Goal: Task Accomplishment & Management: Use online tool/utility

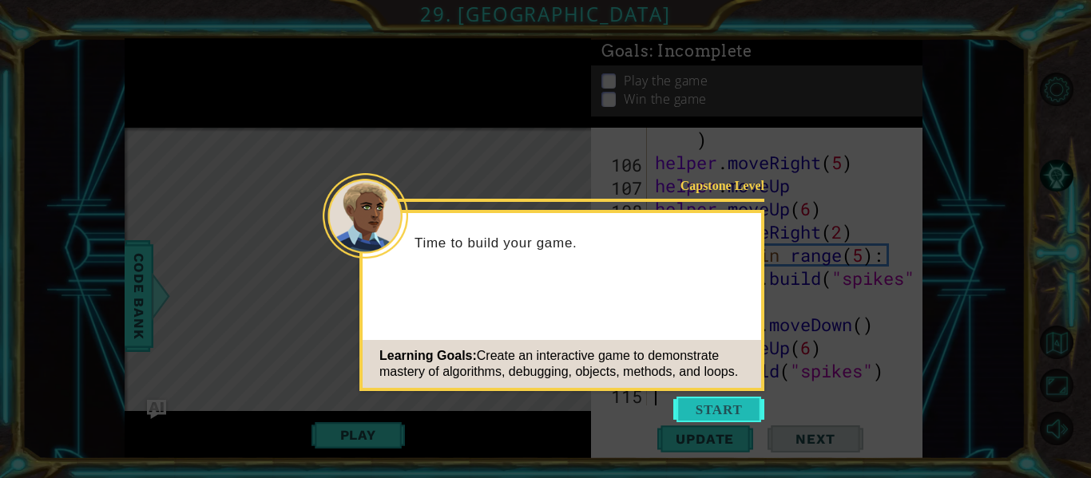
click at [721, 410] on button "Start" at bounding box center [718, 410] width 91 height 26
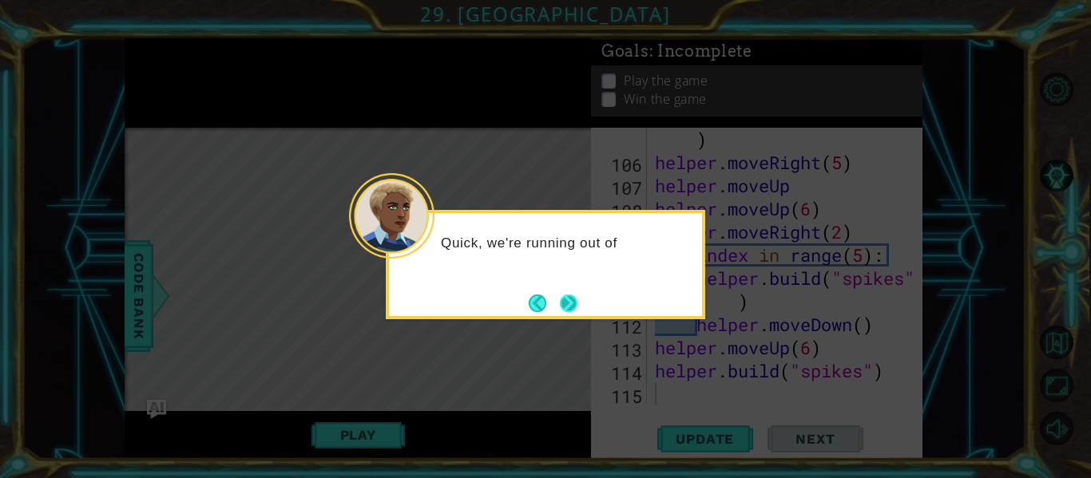
click at [562, 306] on button "Next" at bounding box center [569, 304] width 18 height 18
click at [561, 303] on button "Next" at bounding box center [569, 304] width 18 height 18
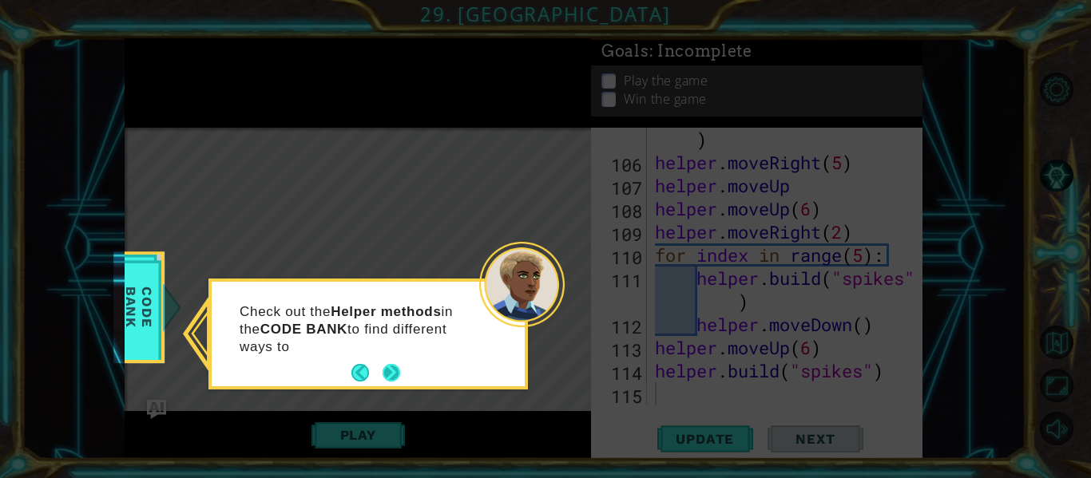
click at [393, 376] on button "Next" at bounding box center [392, 373] width 18 height 18
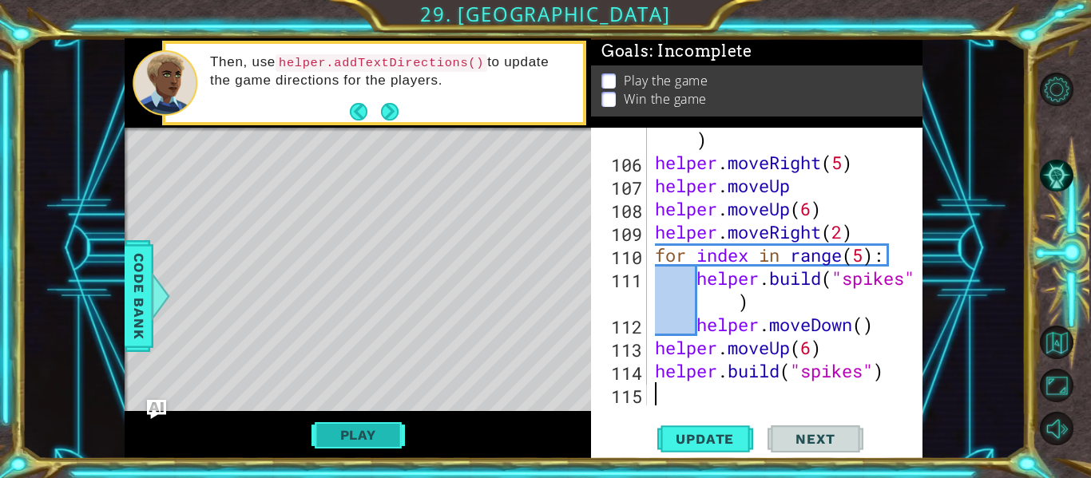
click at [336, 423] on button "Play" at bounding box center [357, 435] width 93 height 30
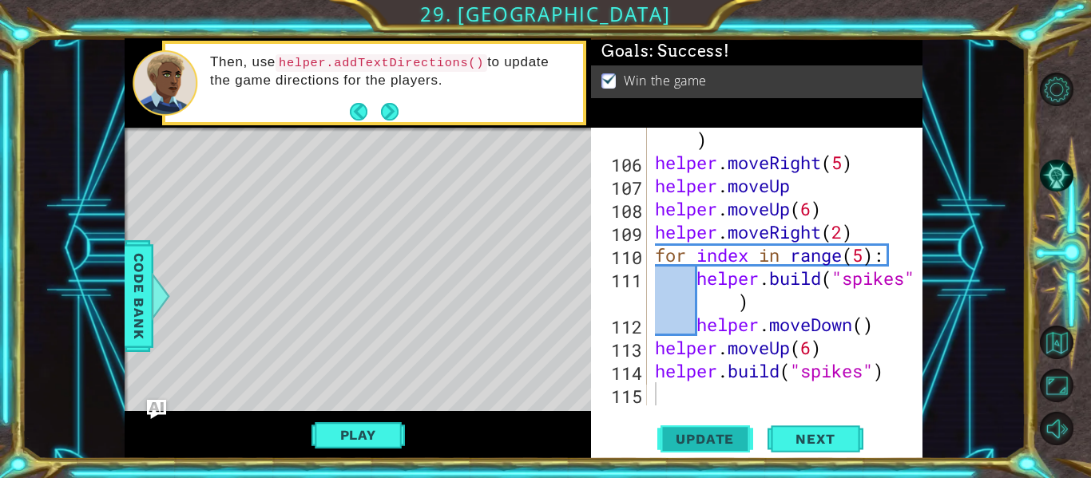
click at [706, 452] on button "Update" at bounding box center [705, 439] width 96 height 33
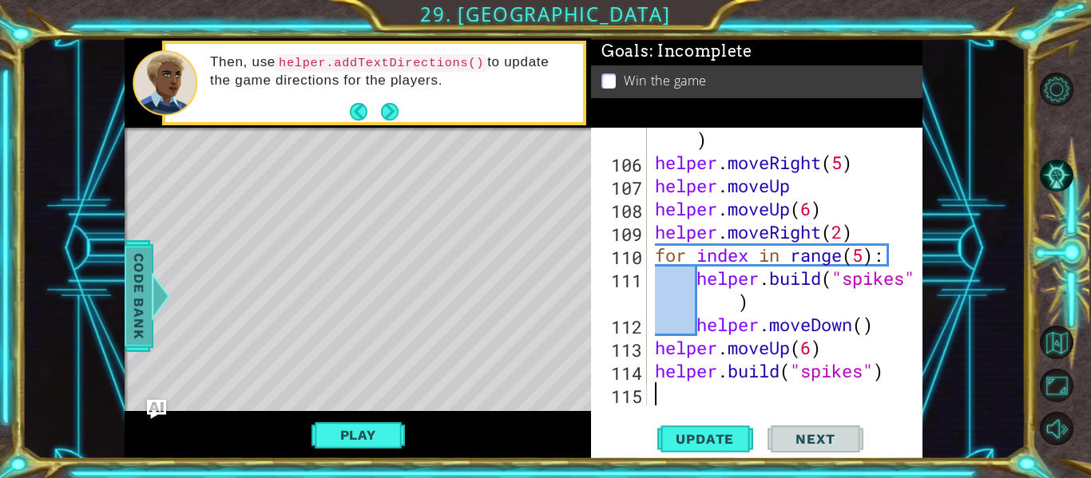
click at [142, 280] on span "Code Bank" at bounding box center [139, 296] width 26 height 97
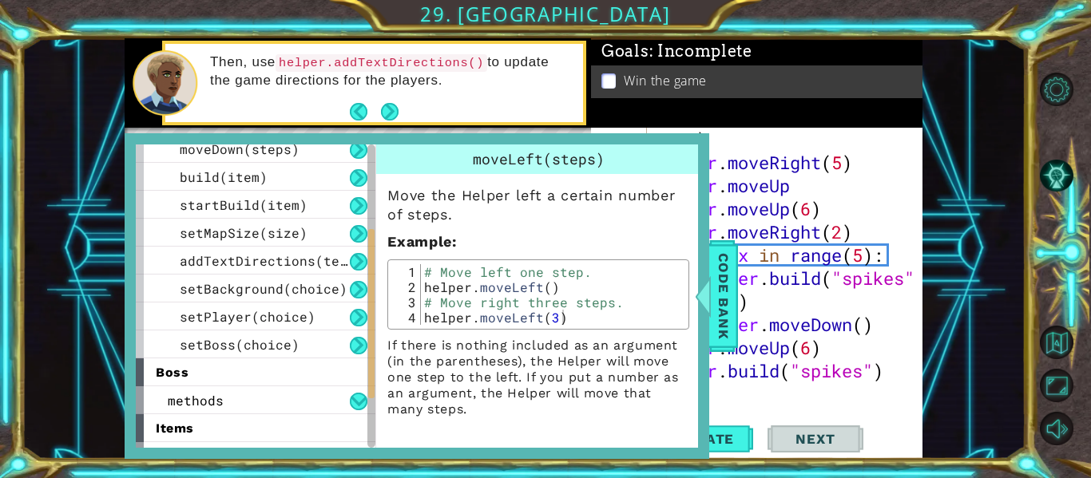
scroll to position [169, 0]
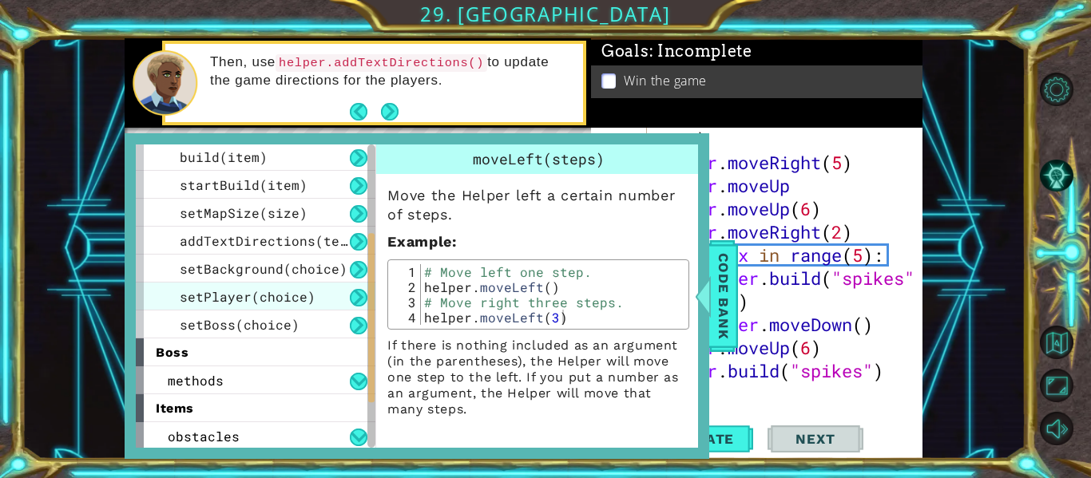
click at [338, 300] on div "setPlayer(choice)" at bounding box center [256, 297] width 240 height 28
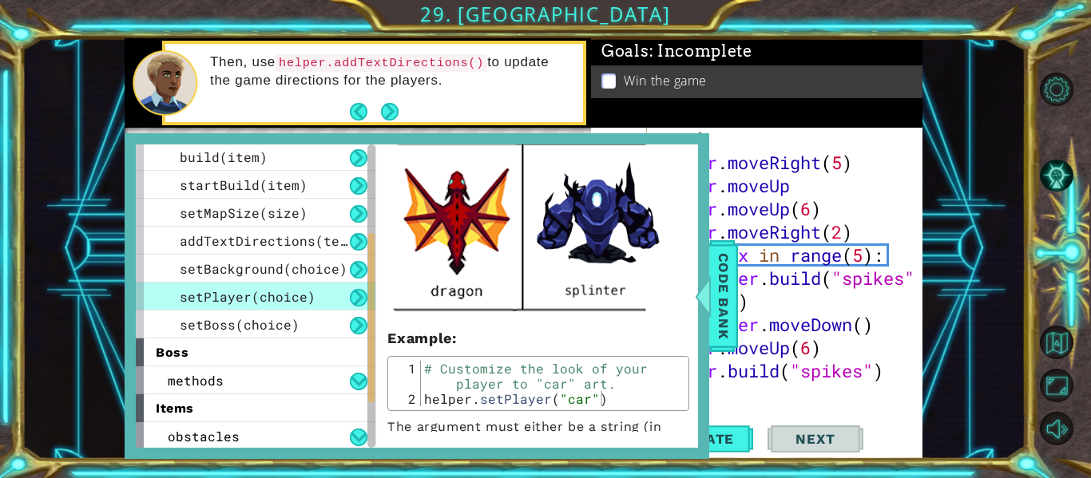
scroll to position [669, 0]
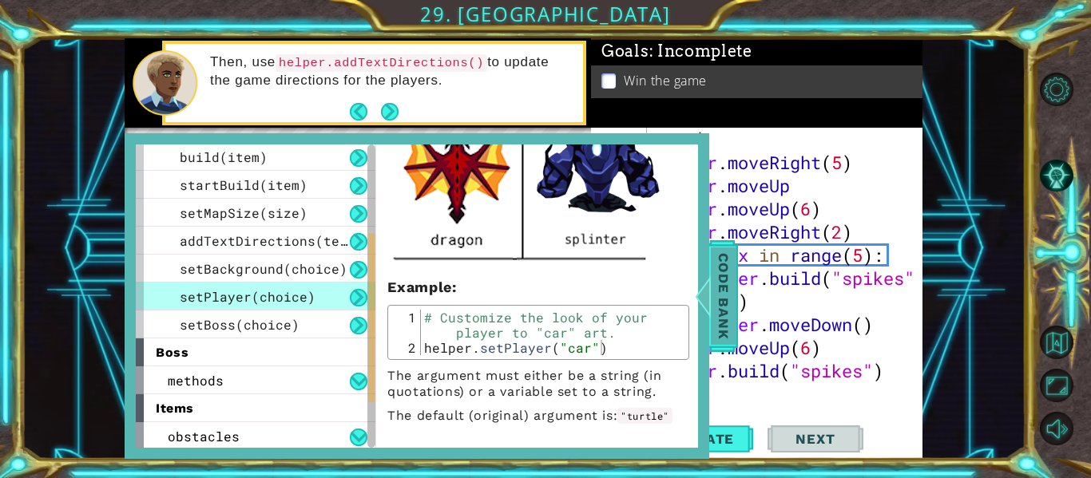
click at [724, 300] on span "Code Bank" at bounding box center [724, 296] width 26 height 97
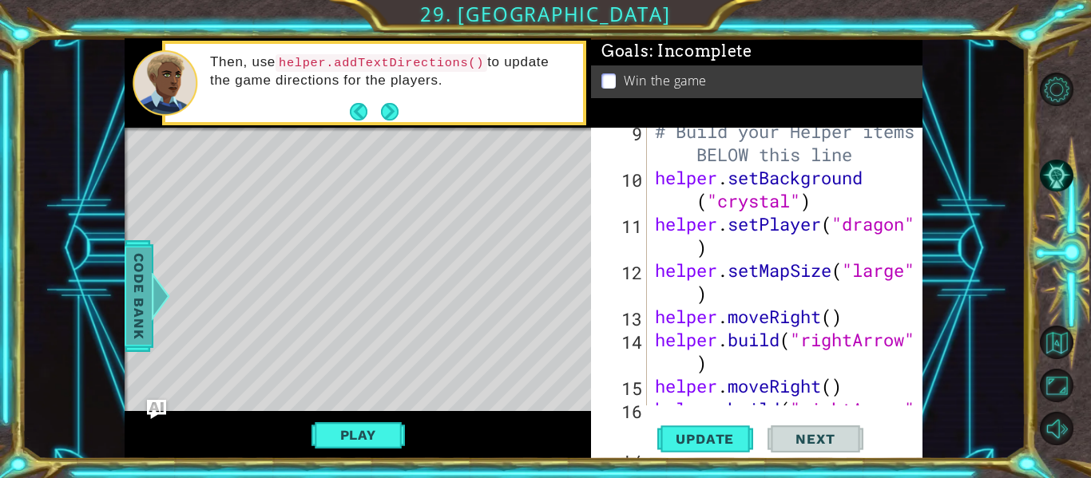
scroll to position [240, 0]
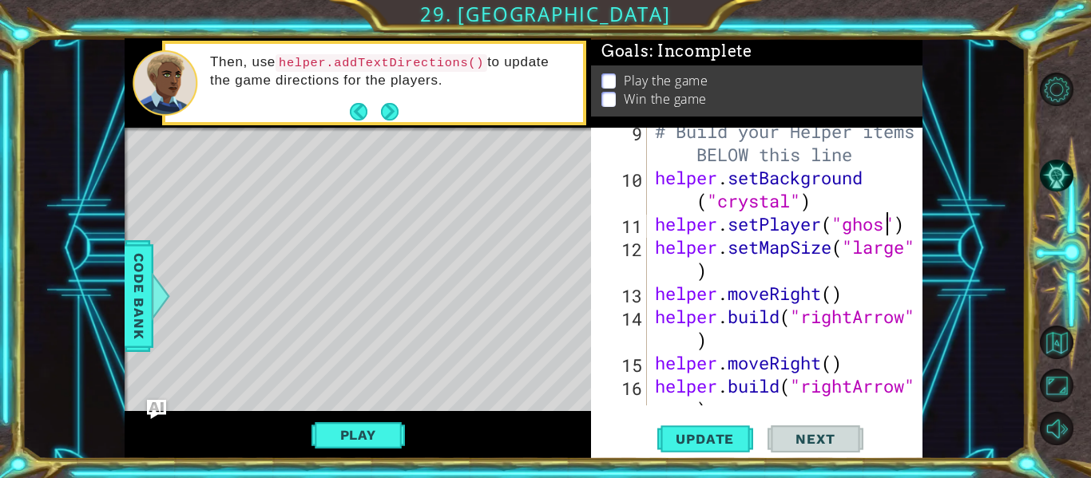
scroll to position [0, 11]
click at [733, 437] on span "Update" at bounding box center [705, 439] width 90 height 16
click at [337, 442] on button "Play" at bounding box center [357, 435] width 93 height 30
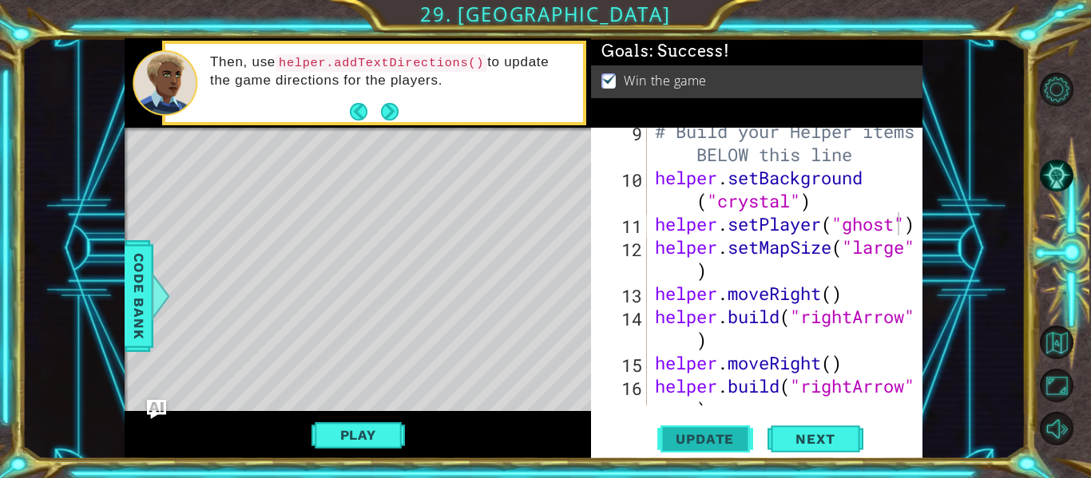
click at [674, 443] on span "Update" at bounding box center [705, 439] width 90 height 16
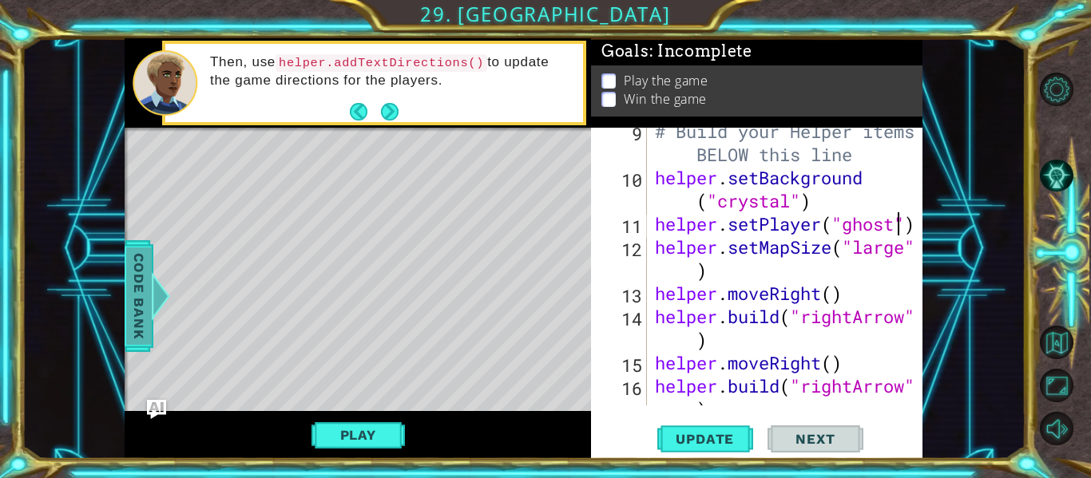
click at [133, 285] on span "Code Bank" at bounding box center [139, 296] width 26 height 97
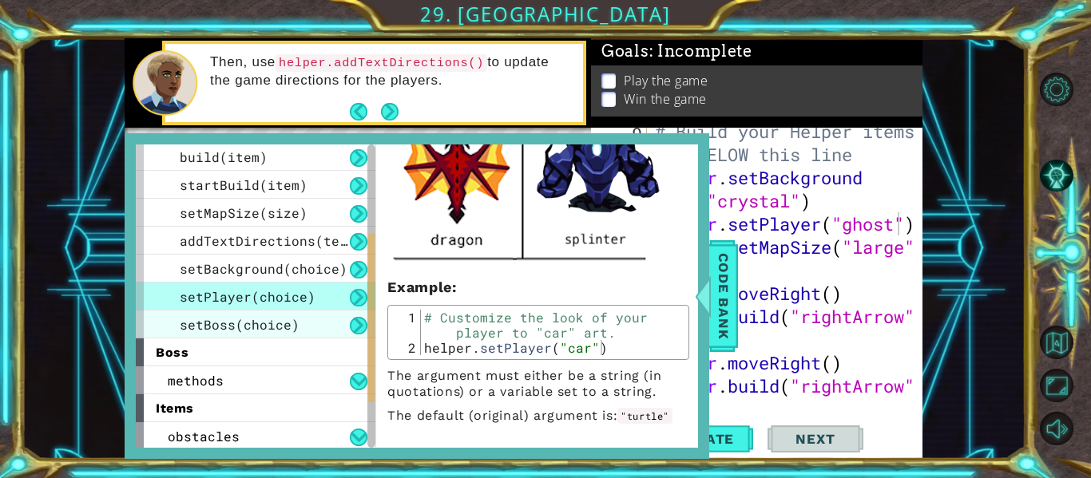
click at [317, 330] on div "setBoss(choice)" at bounding box center [256, 325] width 240 height 28
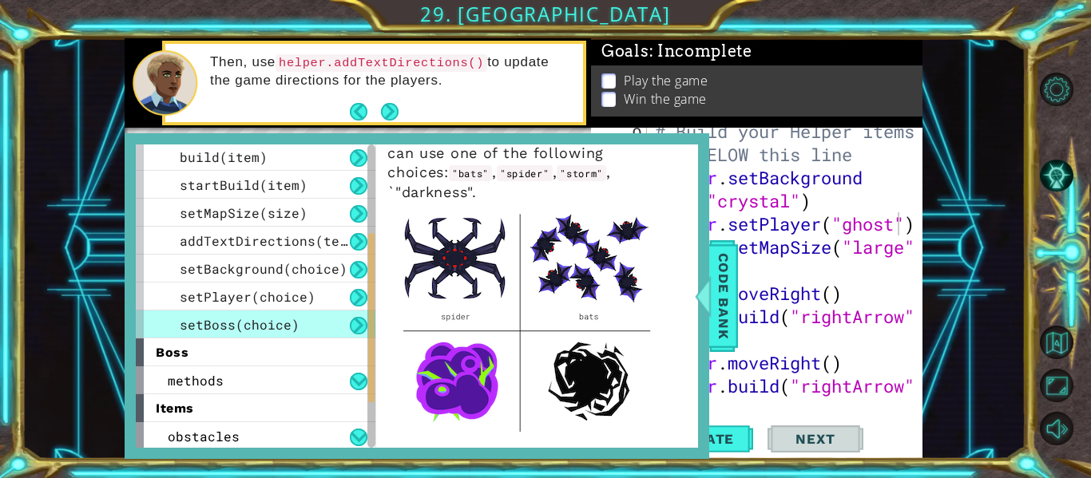
scroll to position [227, 0]
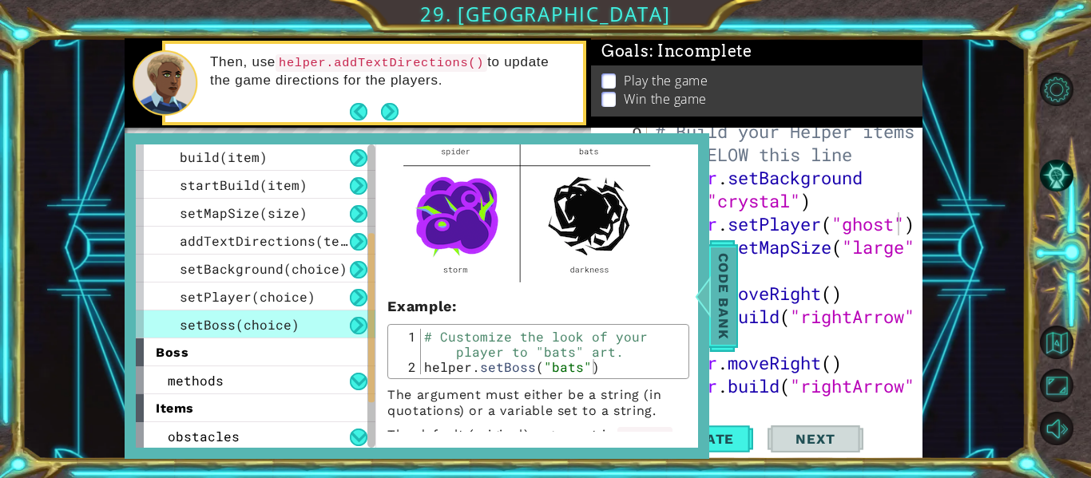
click at [714, 311] on span "Code Bank" at bounding box center [724, 296] width 26 height 97
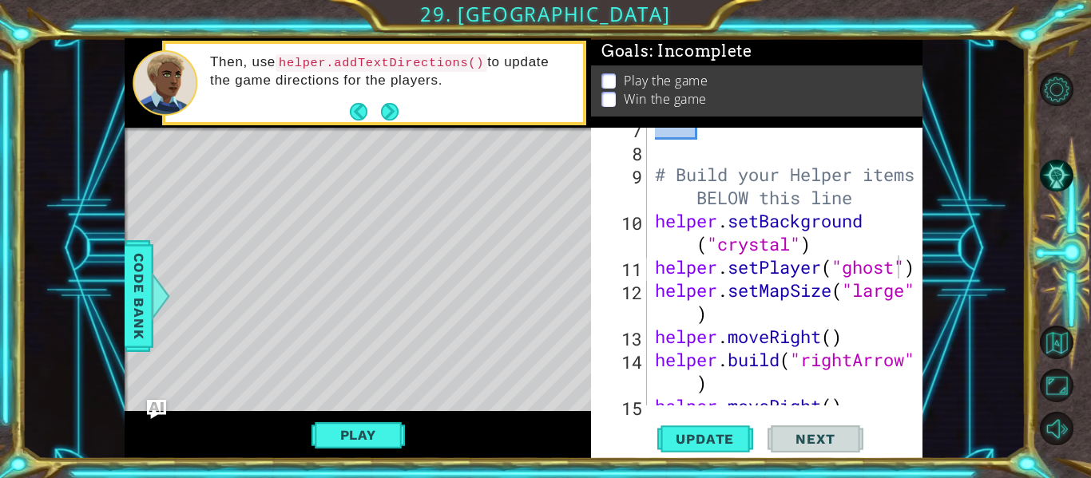
scroll to position [197, 0]
click at [656, 223] on div "# Build your Helper items BELOW this line helper . setBackground ( "crystal" ) …" at bounding box center [790, 278] width 276 height 324
type textarea "helper.setBackground("crystal")"
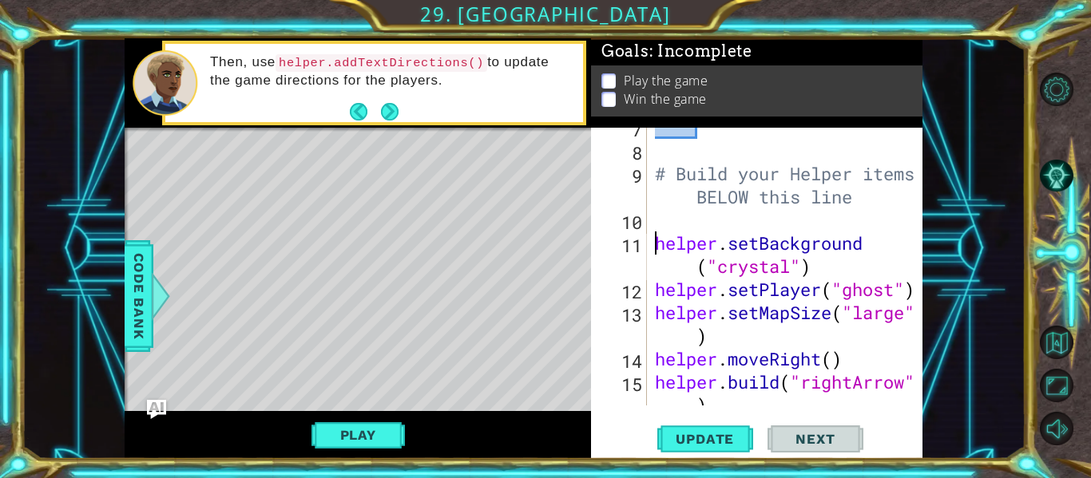
click at [657, 216] on div "# Build your Helper items BELOW this line helper . setBackground ( "crystal" ) …" at bounding box center [790, 289] width 276 height 347
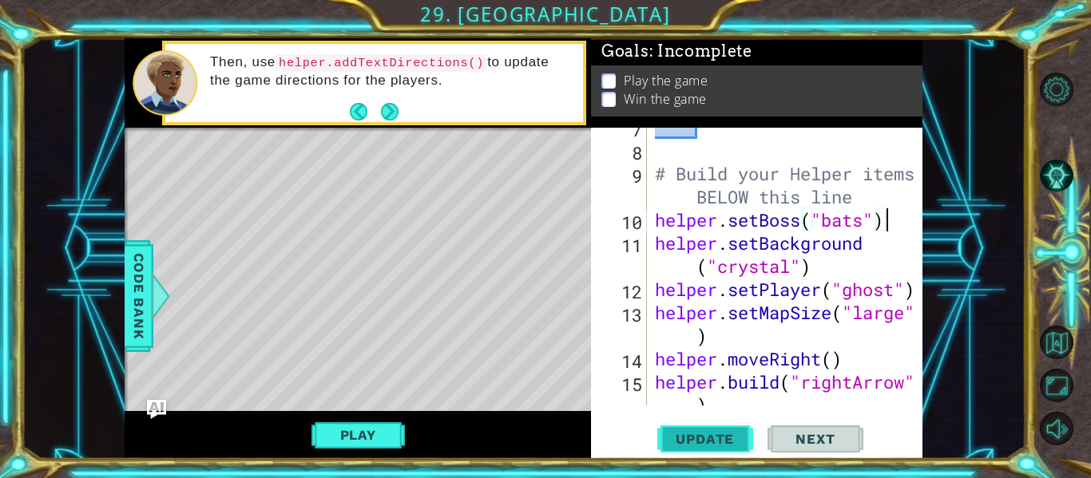
type textarea "helper.setBoss("bats")"
click at [695, 432] on span "Update" at bounding box center [705, 439] width 90 height 16
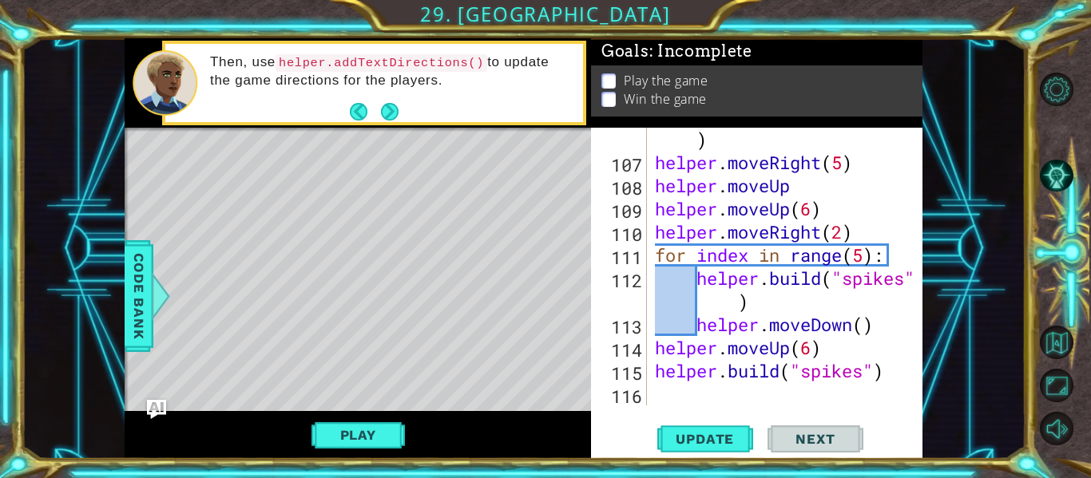
scroll to position [2942, 0]
click at [825, 398] on div "helper . build ( "rightArrow" ) helper . moveRight ( 5 ) helper . moveUp helper…" at bounding box center [790, 278] width 276 height 347
